Goal: Information Seeking & Learning: Learn about a topic

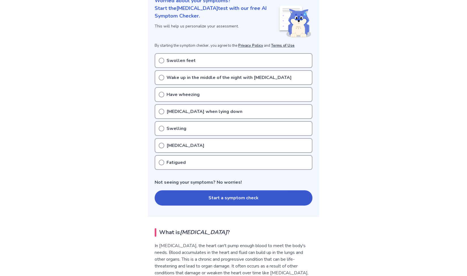
scroll to position [81, 0]
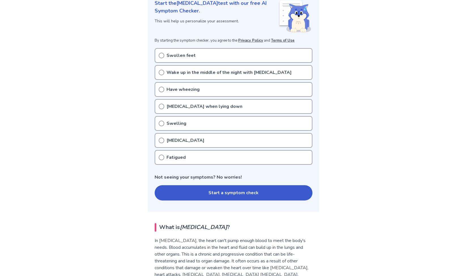
click at [169, 159] on p "Fatigued" at bounding box center [176, 157] width 19 height 7
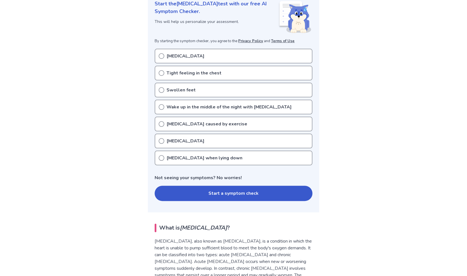
scroll to position [84, 0]
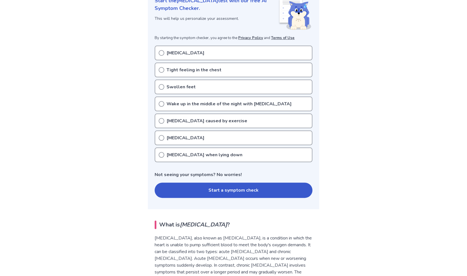
click at [187, 153] on p "Shortness of breath when lying down" at bounding box center [205, 154] width 76 height 7
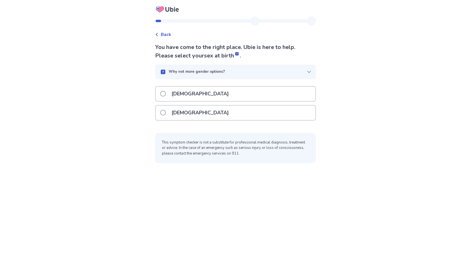
click at [223, 98] on div "Male" at bounding box center [236, 94] width 160 height 14
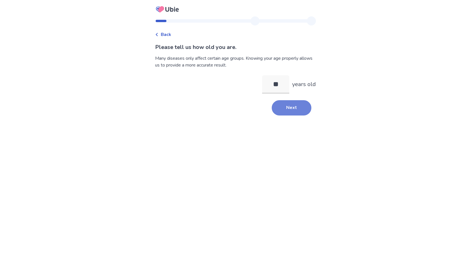
type input "**"
click at [281, 107] on button "Next" at bounding box center [292, 107] width 40 height 15
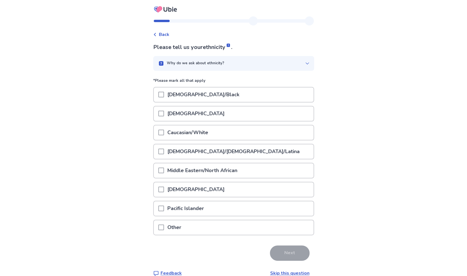
click at [207, 135] on p "Caucasian/White" at bounding box center [188, 132] width 48 height 14
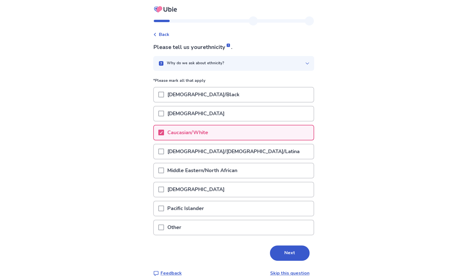
scroll to position [9, 0]
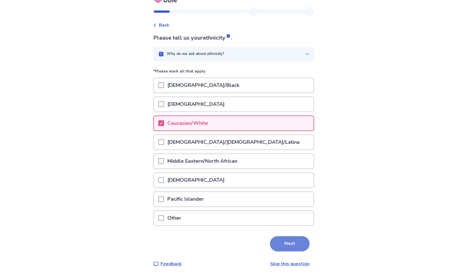
click at [287, 247] on button "Next" at bounding box center [290, 243] width 40 height 15
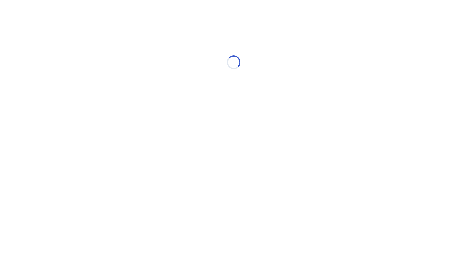
scroll to position [0, 0]
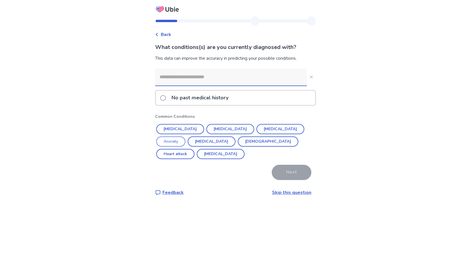
click at [185, 136] on button "Anxiety" at bounding box center [170, 141] width 29 height 10
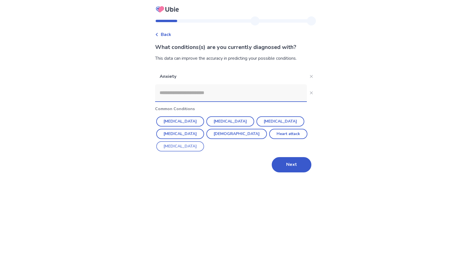
click at [204, 141] on button "ADHD" at bounding box center [180, 146] width 48 height 10
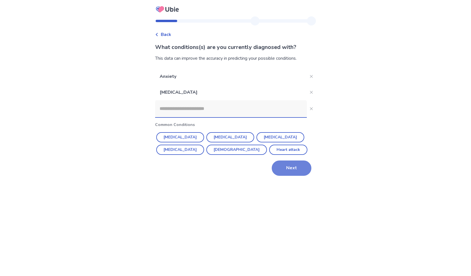
click at [289, 164] on button "Next" at bounding box center [292, 168] width 40 height 15
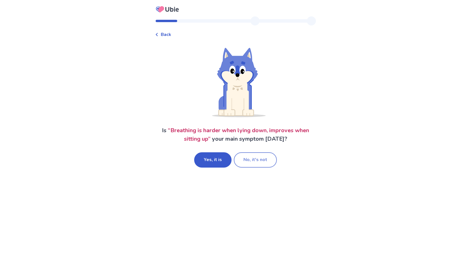
click at [258, 154] on button "No, it's not" at bounding box center [255, 159] width 43 height 15
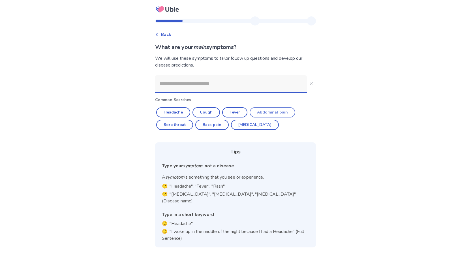
click at [253, 111] on button "Abdominal pain" at bounding box center [273, 112] width 46 height 10
type input "**********"
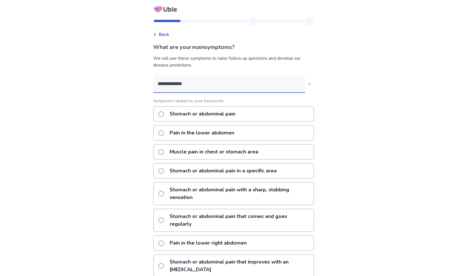
click at [167, 117] on label "Stomach or abdominal pain" at bounding box center [198, 114] width 80 height 14
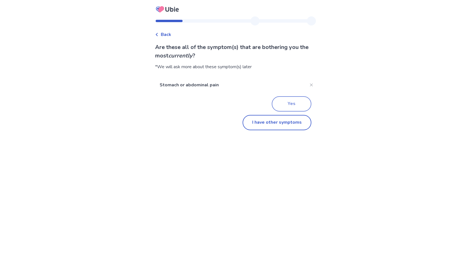
click at [287, 104] on button "Yes" at bounding box center [292, 103] width 40 height 15
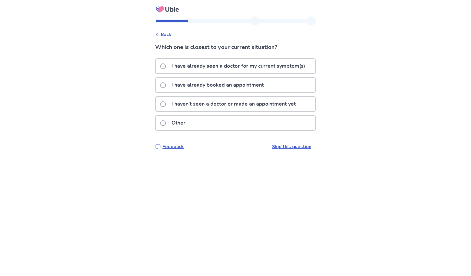
click at [216, 106] on p "I haven't seen a doctor or made an appointment yet" at bounding box center [233, 104] width 131 height 14
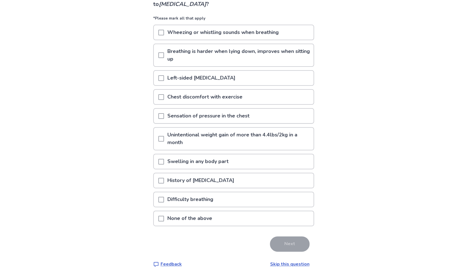
scroll to position [52, 0]
click at [164, 220] on span at bounding box center [161, 218] width 6 height 6
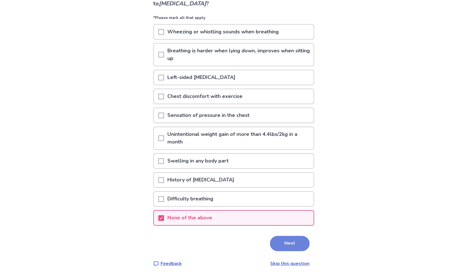
click at [288, 242] on button "Next" at bounding box center [290, 243] width 40 height 15
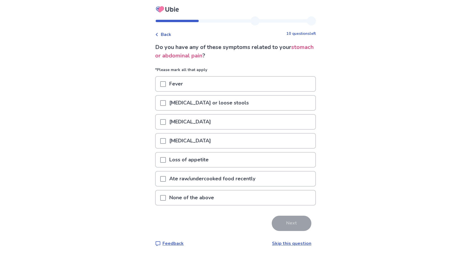
click at [166, 164] on div at bounding box center [163, 160] width 6 height 14
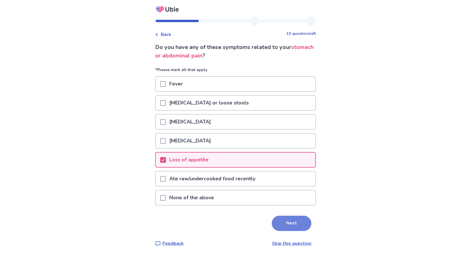
click at [291, 221] on button "Next" at bounding box center [292, 223] width 40 height 15
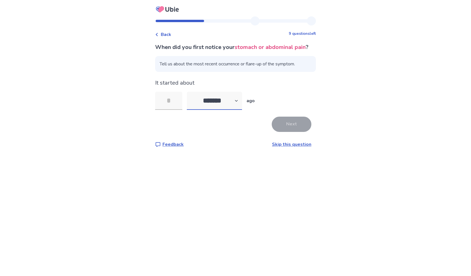
click at [228, 107] on select "******* ****** ******* ******** *******" at bounding box center [214, 101] width 55 height 18
select select "*"
click at [190, 100] on select "******* ****** ******* ******** *******" at bounding box center [214, 101] width 55 height 18
click at [167, 107] on input "tel" at bounding box center [168, 101] width 27 height 18
type input "*"
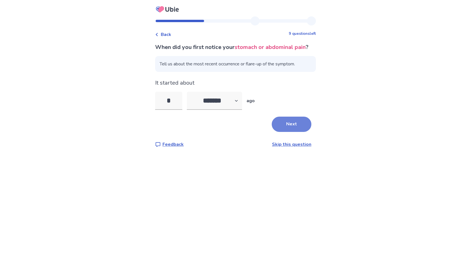
click at [294, 132] on button "Next" at bounding box center [292, 124] width 40 height 15
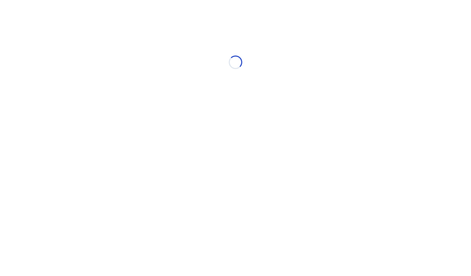
select select "*"
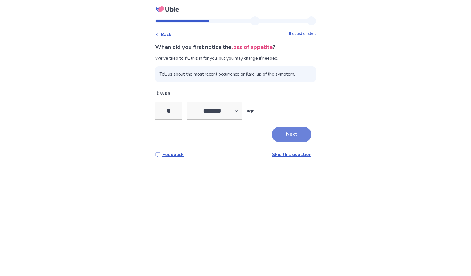
click at [294, 135] on button "Next" at bounding box center [292, 134] width 40 height 15
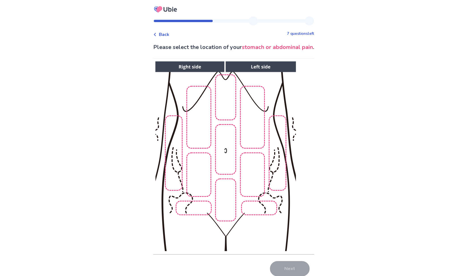
click at [225, 157] on img at bounding box center [225, 156] width 289 height 196
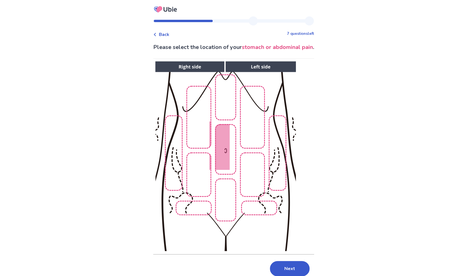
click at [228, 149] on img at bounding box center [225, 156] width 289 height 196
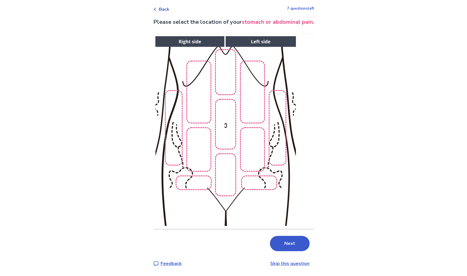
click at [229, 141] on img at bounding box center [225, 131] width 289 height 196
click at [225, 73] on img at bounding box center [225, 131] width 289 height 196
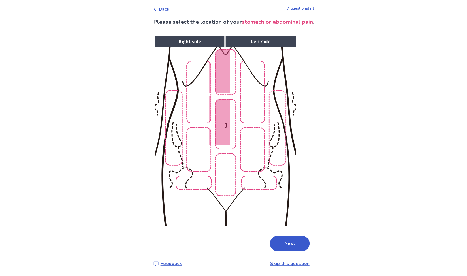
click at [227, 171] on img at bounding box center [225, 131] width 289 height 196
click at [288, 242] on button "Next" at bounding box center [290, 243] width 40 height 15
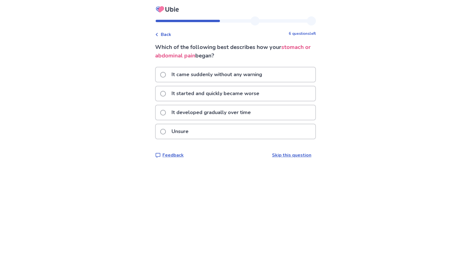
click at [214, 97] on p "It started and quickly became worse" at bounding box center [215, 93] width 95 height 14
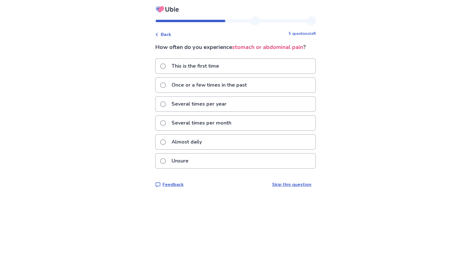
click at [221, 107] on p "Several times per year" at bounding box center [199, 104] width 62 height 14
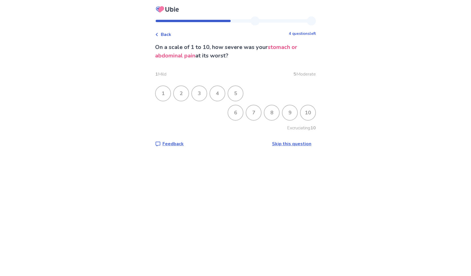
click at [272, 111] on div "8" at bounding box center [271, 112] width 15 height 15
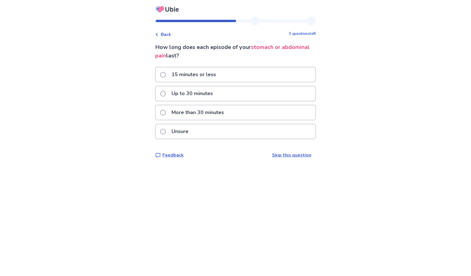
click at [210, 111] on p "More than 30 minutes" at bounding box center [197, 112] width 59 height 14
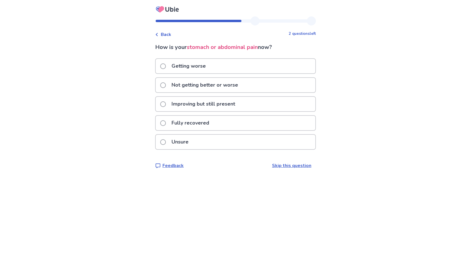
click at [210, 87] on p "Not getting better or worse" at bounding box center [204, 85] width 73 height 14
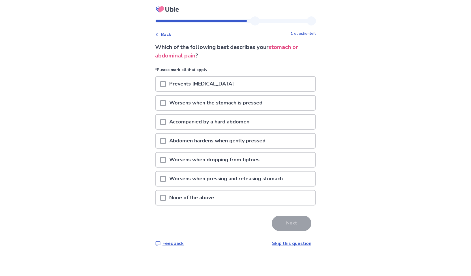
click at [166, 120] on span at bounding box center [163, 122] width 6 height 6
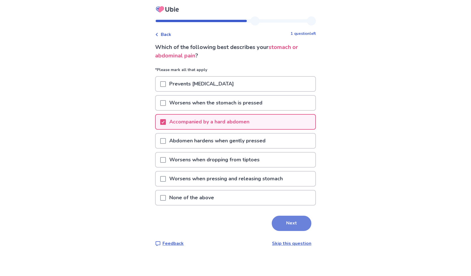
click at [281, 225] on button "Next" at bounding box center [292, 223] width 40 height 15
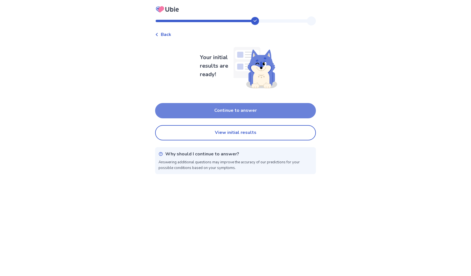
click at [260, 116] on button "Continue to answer" at bounding box center [235, 110] width 161 height 15
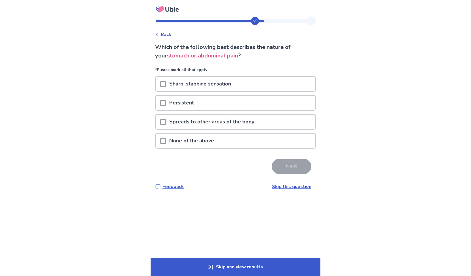
click at [206, 86] on p "Sharp, stabbing sensation" at bounding box center [200, 84] width 69 height 14
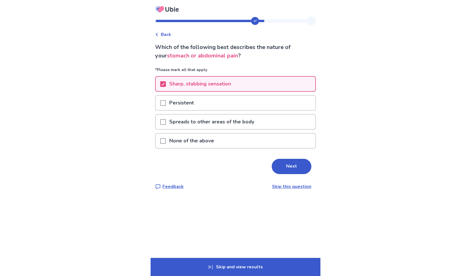
click at [212, 103] on div "Persistent" at bounding box center [236, 103] width 160 height 14
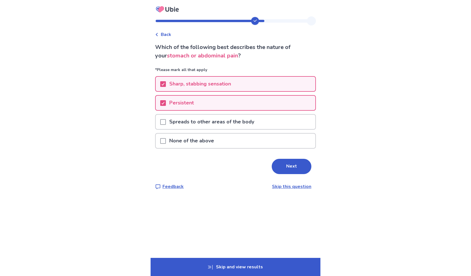
click at [166, 79] on div at bounding box center [163, 84] width 6 height 14
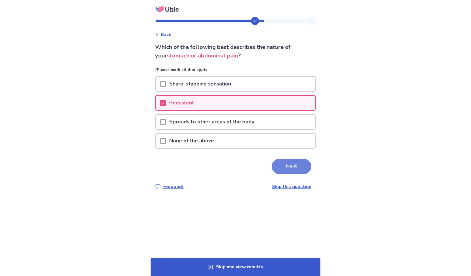
click at [288, 159] on button "Next" at bounding box center [292, 166] width 40 height 15
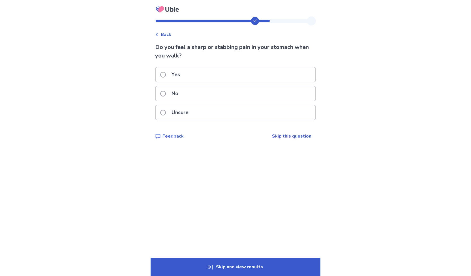
click at [177, 73] on p "Yes" at bounding box center [175, 74] width 15 height 14
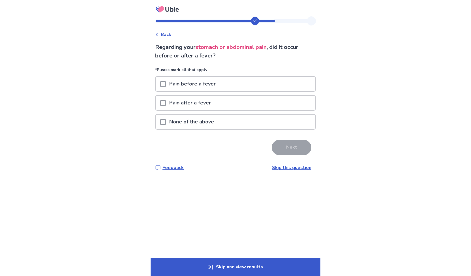
click at [183, 121] on p "None of the above" at bounding box center [192, 122] width 52 height 14
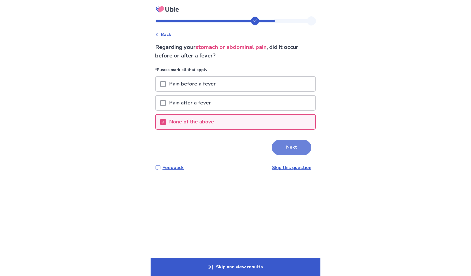
click at [291, 142] on button "Next" at bounding box center [292, 147] width 40 height 15
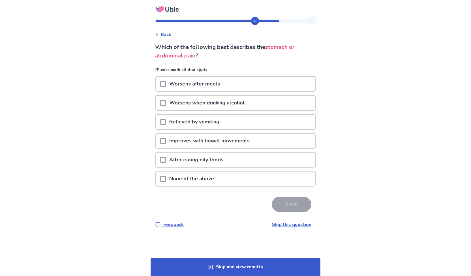
click at [165, 177] on span at bounding box center [163, 179] width 6 height 6
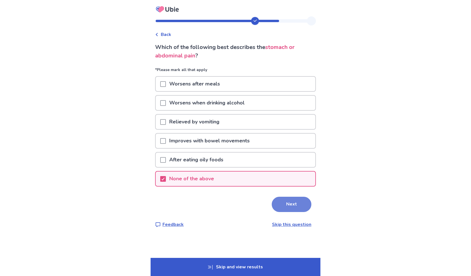
click at [286, 202] on button "Next" at bounding box center [292, 204] width 40 height 15
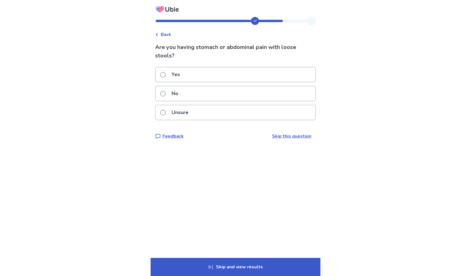
click at [205, 97] on div "No" at bounding box center [236, 93] width 160 height 14
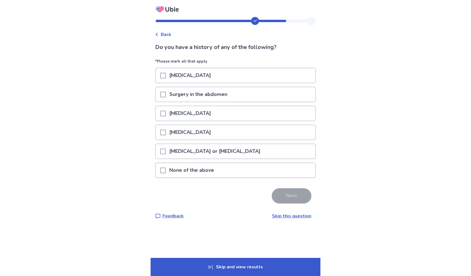
click at [210, 173] on p "None of the above" at bounding box center [192, 170] width 52 height 14
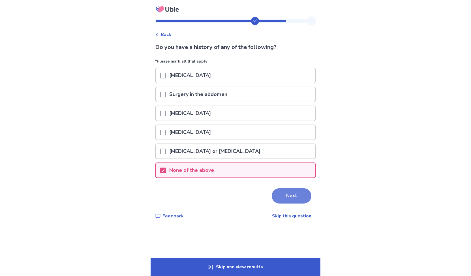
click at [280, 195] on button "Next" at bounding box center [292, 195] width 40 height 15
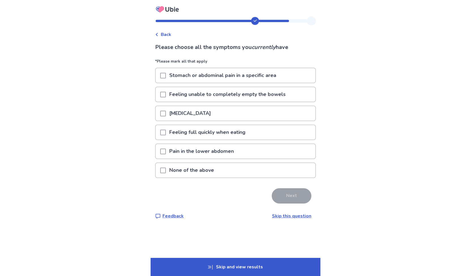
click at [211, 79] on p "Stomach or abdominal pain in a specific area" at bounding box center [223, 75] width 114 height 14
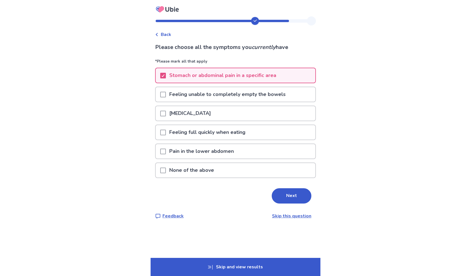
click at [201, 149] on p "Pain in the lower abdomen" at bounding box center [201, 151] width 71 height 14
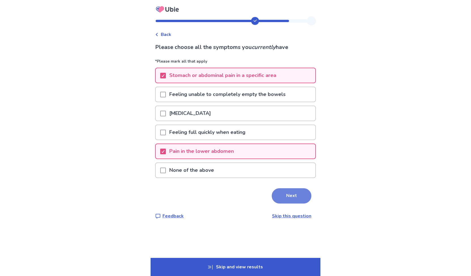
click at [283, 194] on button "Next" at bounding box center [292, 195] width 40 height 15
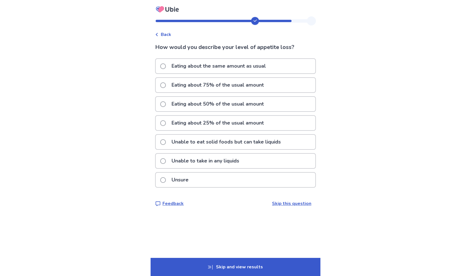
click at [188, 178] on p "Unsure" at bounding box center [180, 180] width 24 height 14
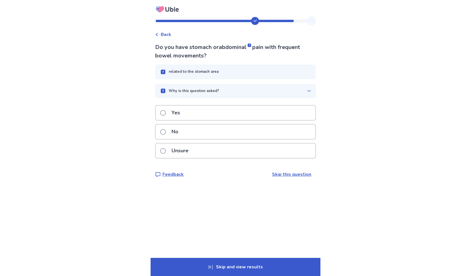
drag, startPoint x: 196, startPoint y: 112, endPoint x: 177, endPoint y: 132, distance: 27.4
click at [177, 132] on div "Yes No Unsure" at bounding box center [235, 133] width 161 height 57
click at [177, 132] on p "No" at bounding box center [175, 132] width 14 height 14
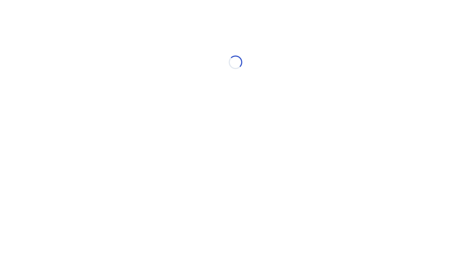
click at [177, 119] on html "Loading... Ubie Symptom Checker" at bounding box center [235, 59] width 471 height 119
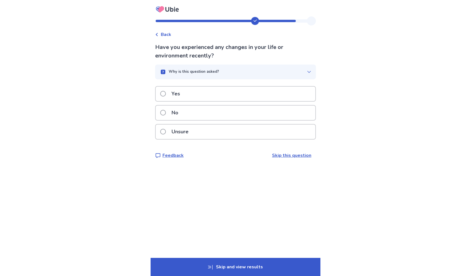
click at [206, 95] on div "Yes" at bounding box center [236, 94] width 160 height 14
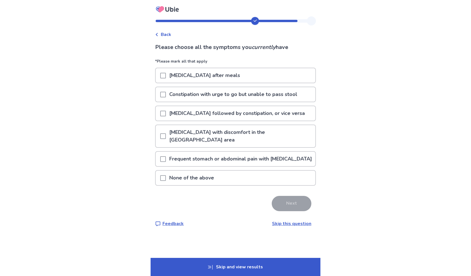
click at [165, 157] on span at bounding box center [163, 159] width 6 height 6
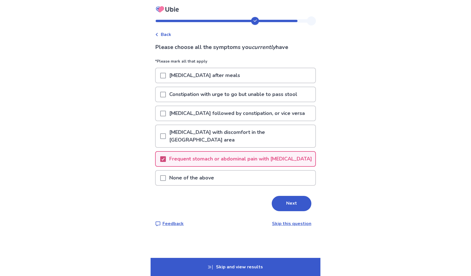
click at [165, 158] on polyline at bounding box center [163, 159] width 3 height 2
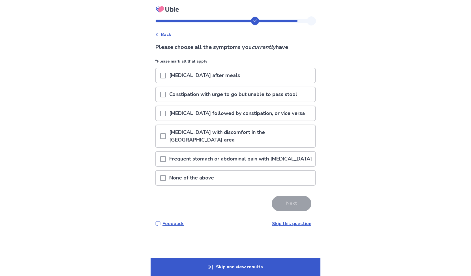
click at [171, 157] on p "Frequent stomach or abdominal pain with unknown causes" at bounding box center [241, 159] width 150 height 14
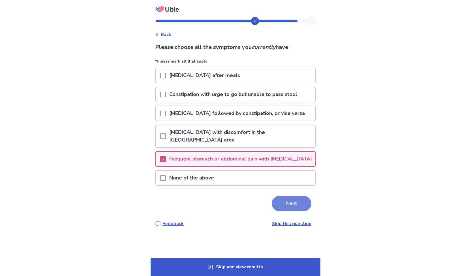
click at [276, 200] on button "Next" at bounding box center [292, 203] width 40 height 15
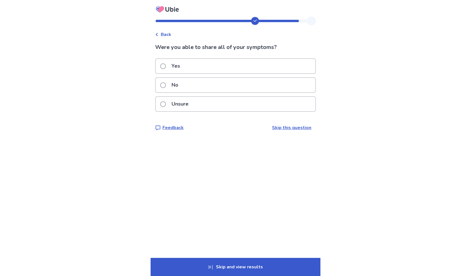
click at [197, 81] on div "No" at bounding box center [236, 85] width 160 height 14
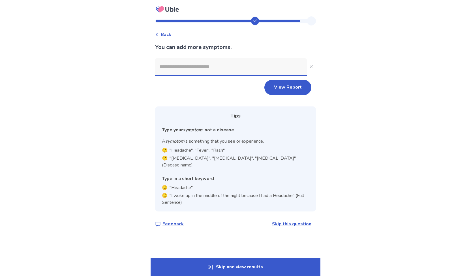
click at [243, 68] on input at bounding box center [231, 66] width 152 height 17
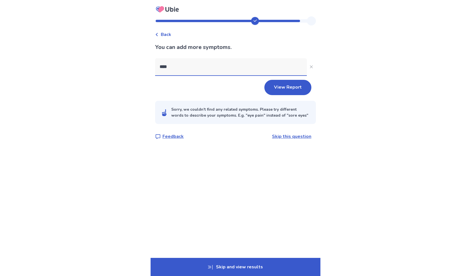
type input "*****"
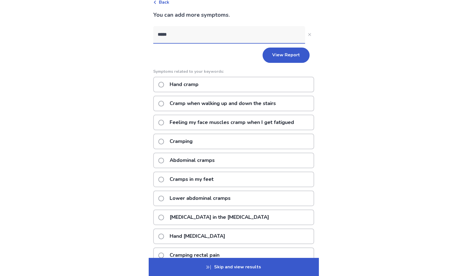
scroll to position [84, 0]
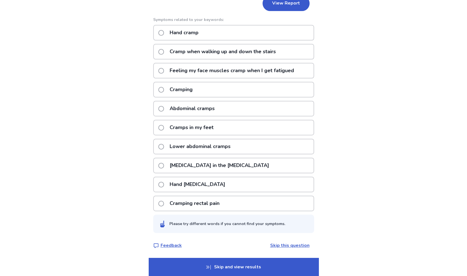
click at [229, 144] on p "Lower abdominal cramps" at bounding box center [200, 146] width 68 height 14
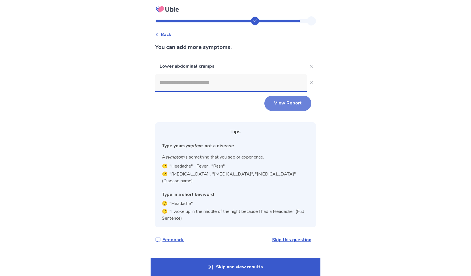
click at [283, 104] on button "View Report" at bounding box center [287, 103] width 47 height 15
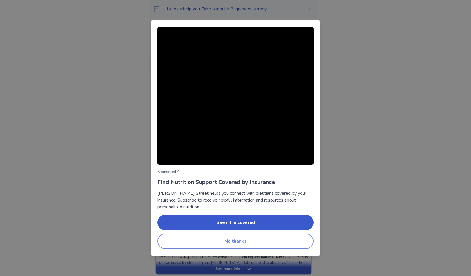
click at [215, 240] on button "No thanks" at bounding box center [235, 241] width 156 height 15
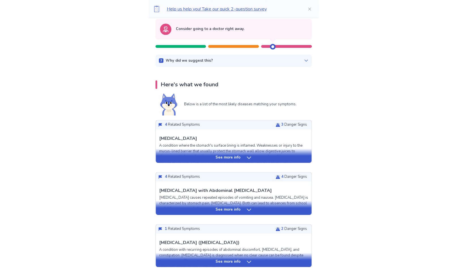
scroll to position [60, 0]
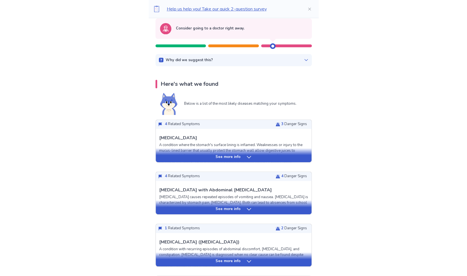
click at [248, 157] on icon at bounding box center [249, 157] width 6 height 6
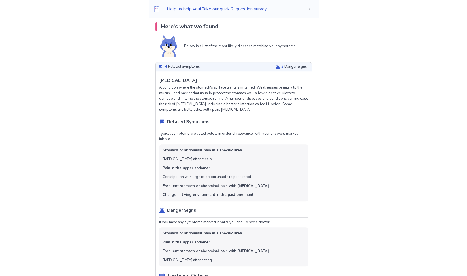
scroll to position [115, 0]
